Goal: Contribute content

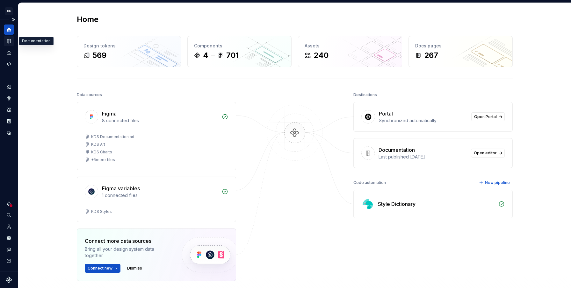
click at [9, 40] on icon "Documentation" at bounding box center [9, 41] width 3 height 4
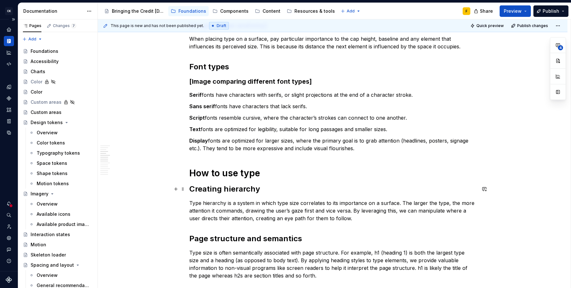
scroll to position [151, 0]
type textarea "*"
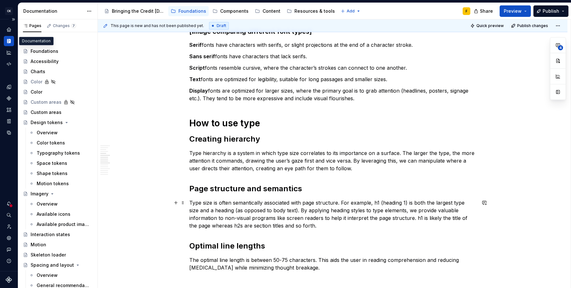
scroll to position [204, 0]
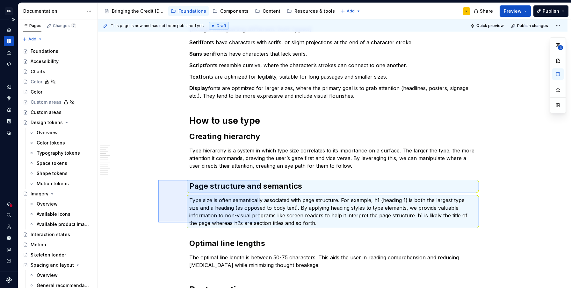
drag, startPoint x: 158, startPoint y: 180, endPoint x: 260, endPoint y: 223, distance: 110.5
click at [260, 223] on div "This page is new and has not been published yet. Draft Quick preview Publish ch…" at bounding box center [334, 153] width 473 height 269
